Goal: Information Seeking & Learning: Learn about a topic

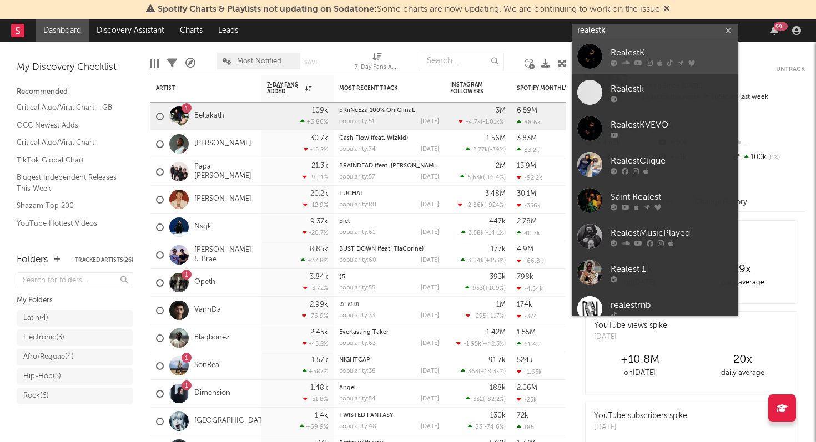
type input "realestk"
click at [635, 67] on link "RealestK" at bounding box center [654, 56] width 166 height 36
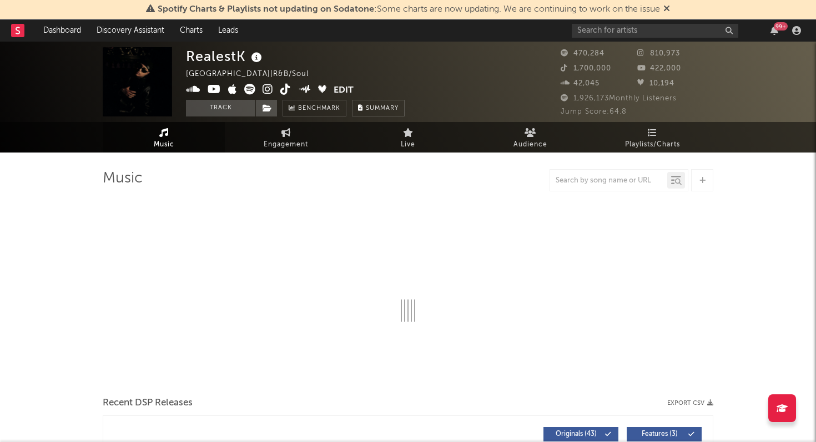
click at [667, 8] on icon at bounding box center [666, 8] width 7 height 9
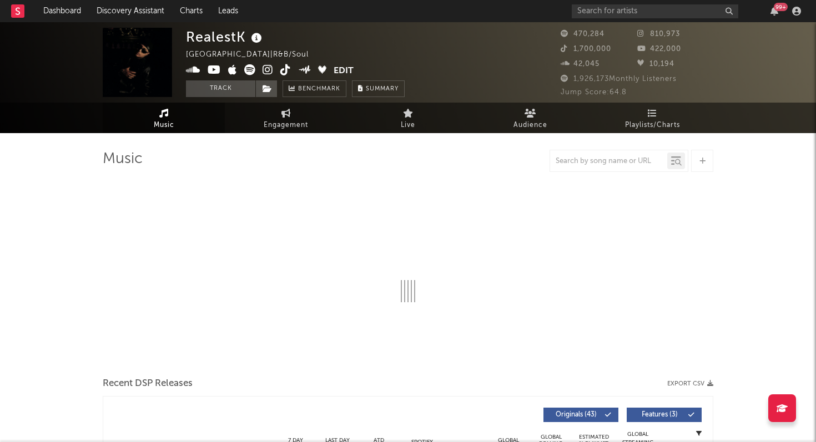
select select "6m"
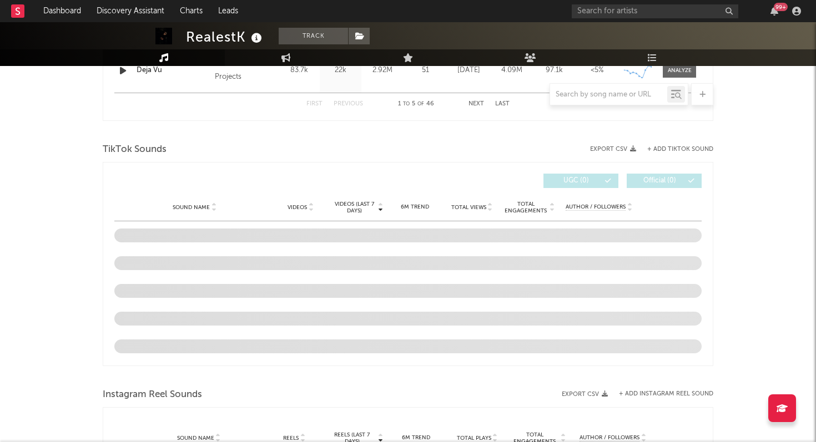
scroll to position [693, 0]
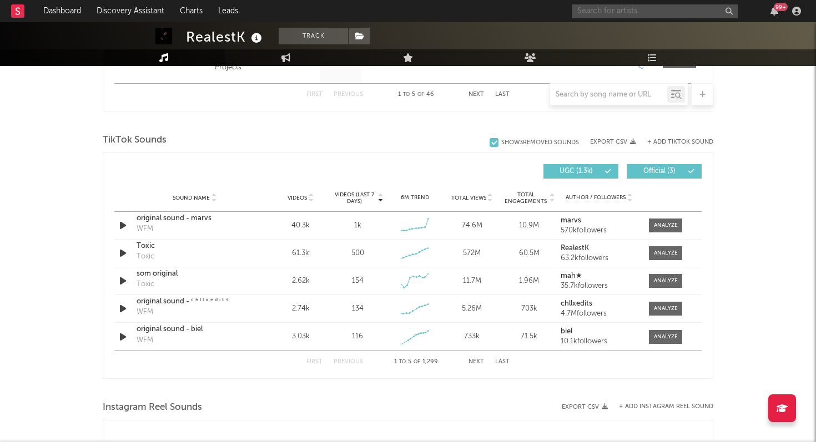
click at [633, 8] on input "text" at bounding box center [654, 11] width 166 height 14
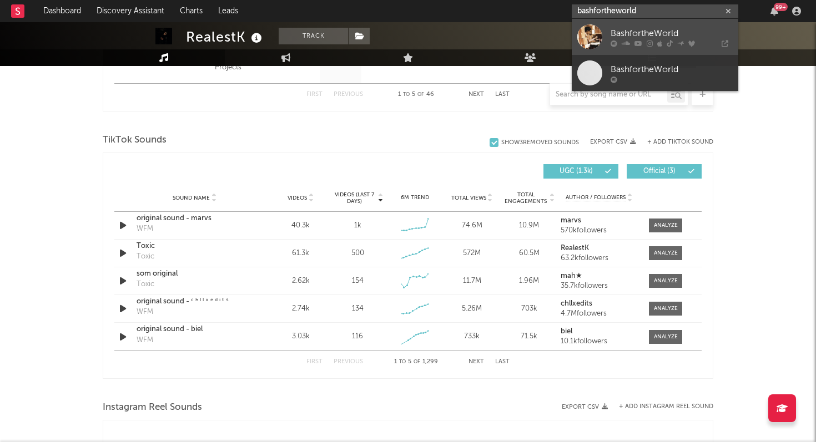
type input "bashfortheworld"
click at [637, 30] on div "BashfortheWorld" at bounding box center [671, 33] width 122 height 13
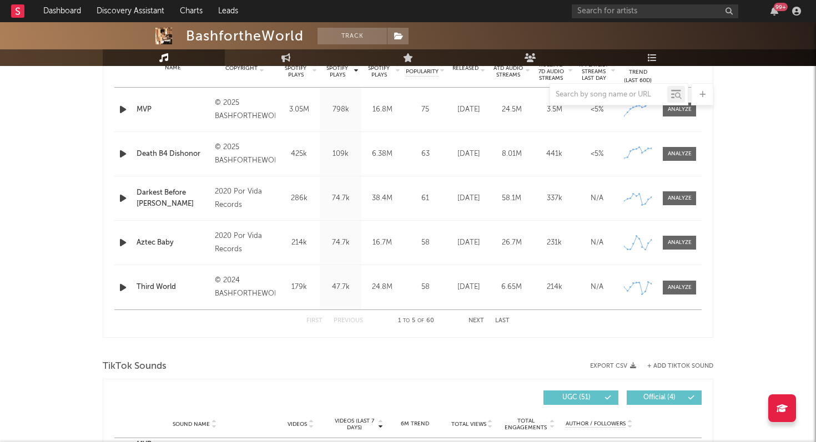
select select "6m"
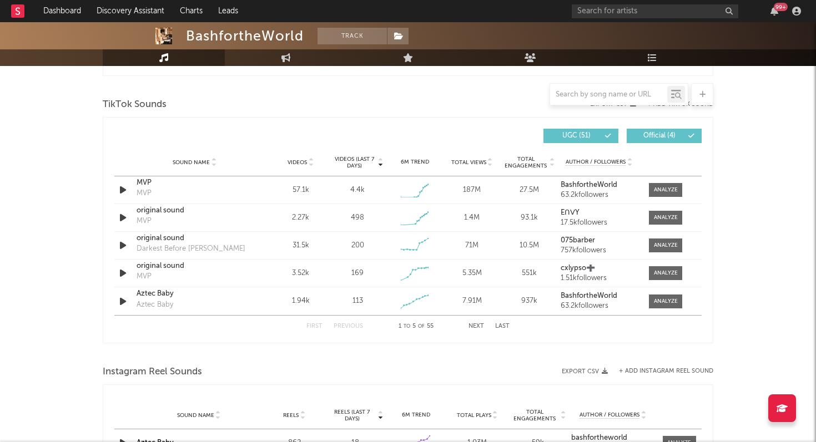
scroll to position [735, 0]
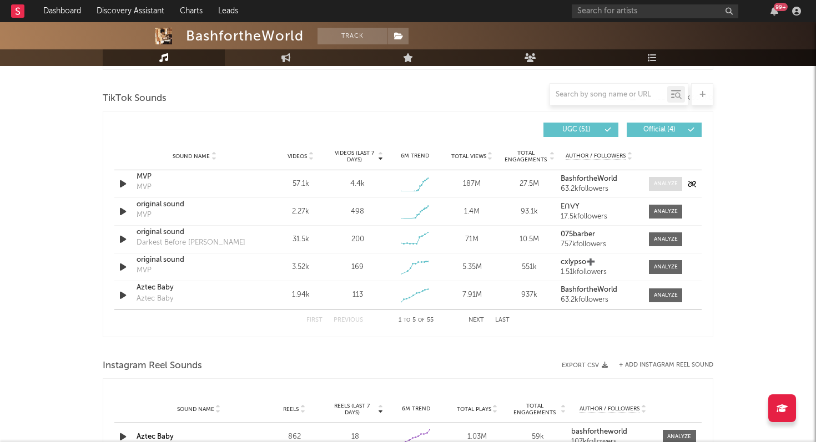
click at [660, 179] on span at bounding box center [665, 184] width 33 height 14
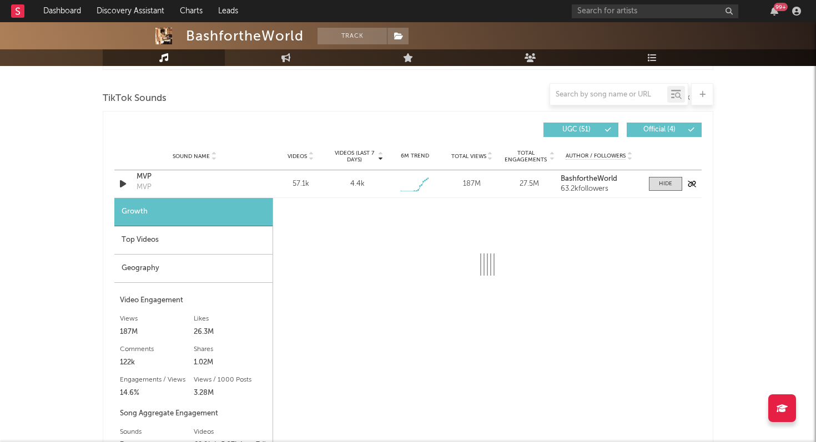
select select "1w"
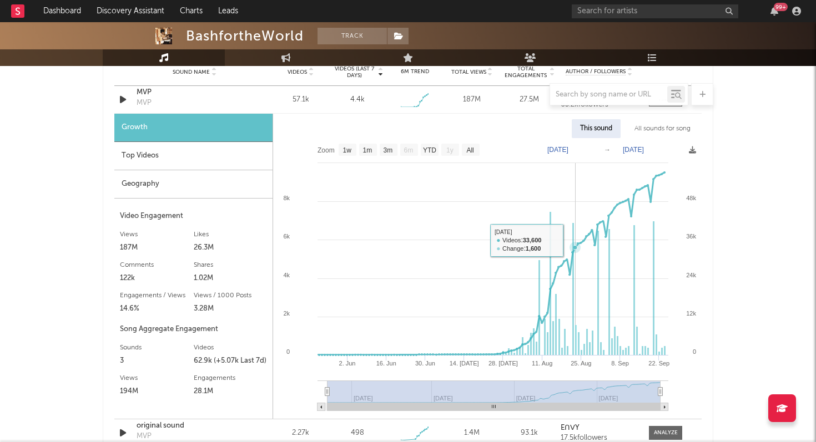
scroll to position [820, 0]
